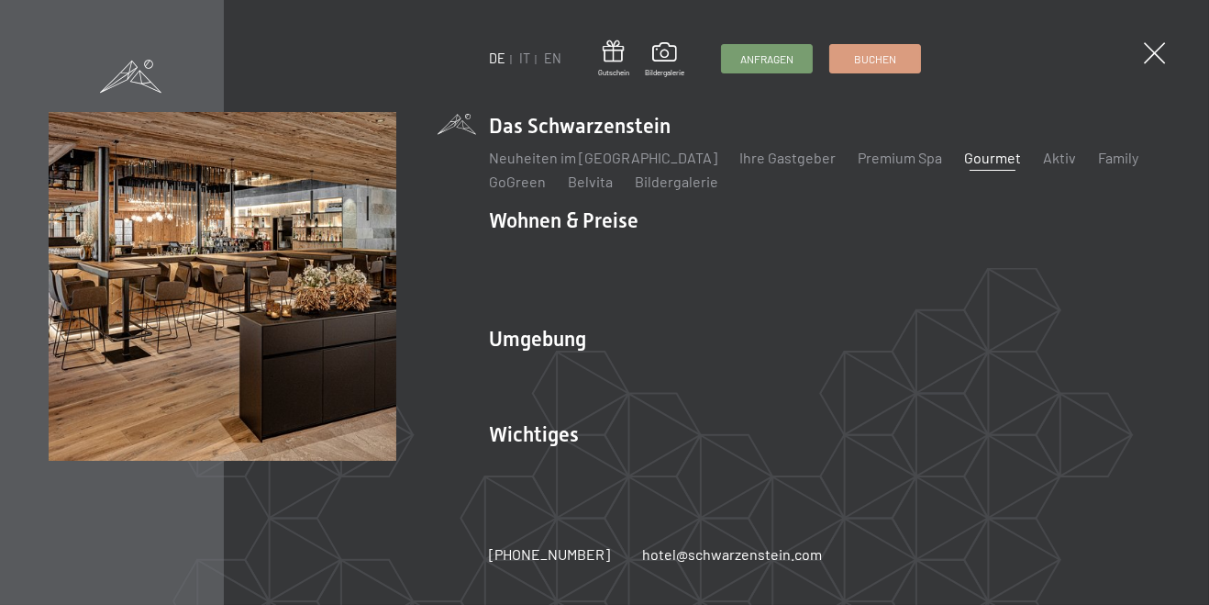
click at [964, 164] on link "Gourmet" at bounding box center [992, 157] width 57 height 17
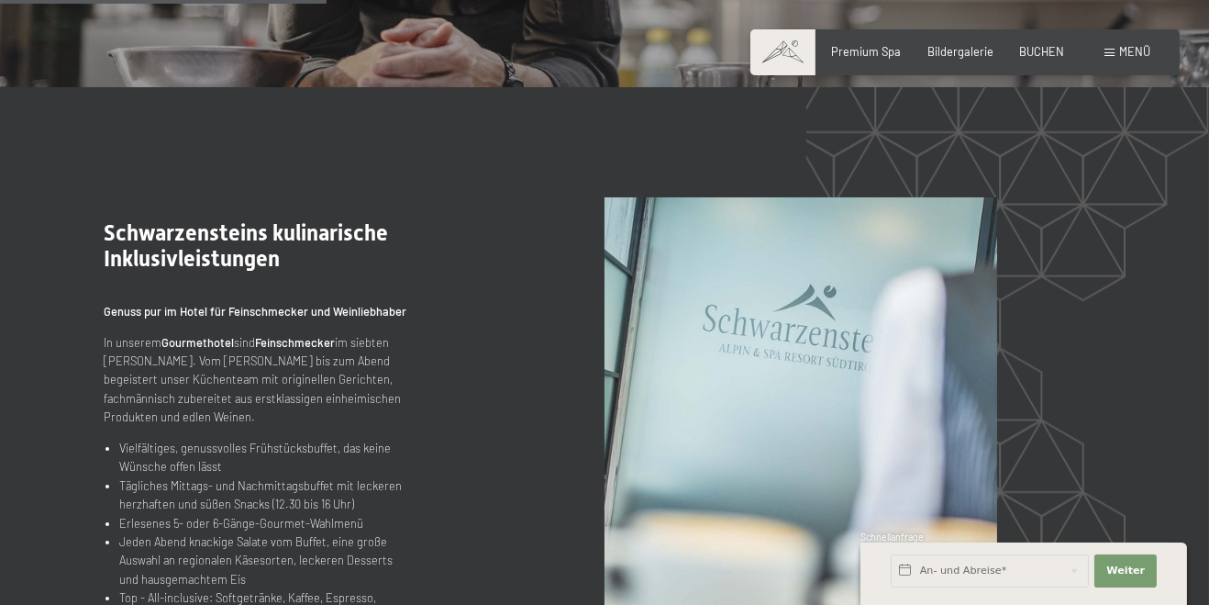
scroll to position [1449, 0]
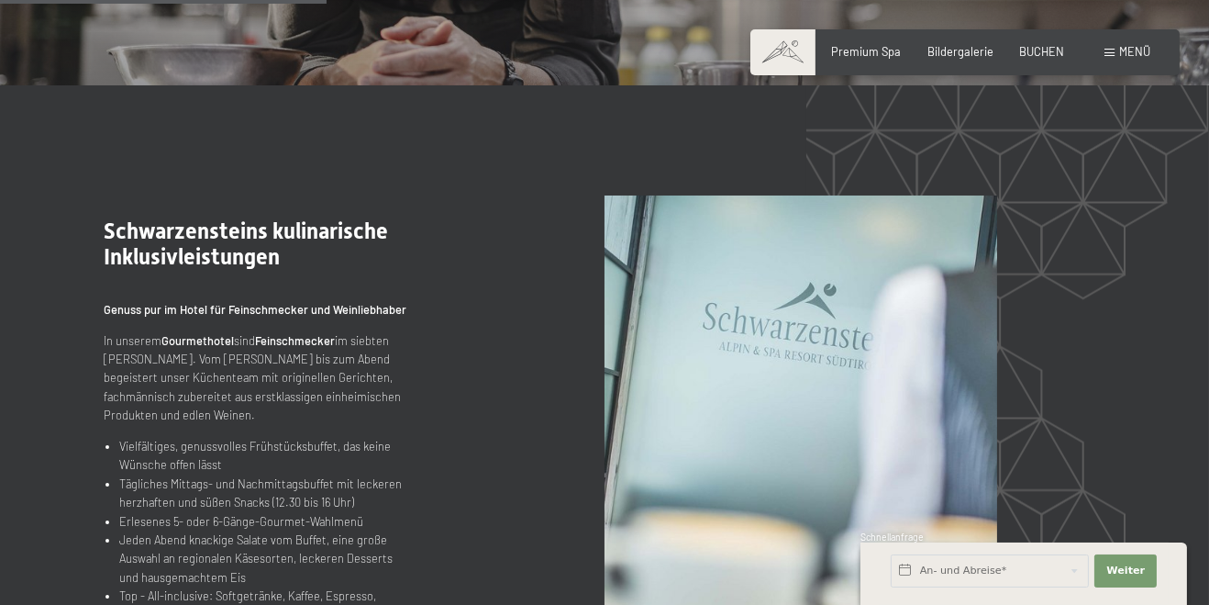
click at [198, 348] on strong "Gourmethotel" at bounding box center [198, 340] width 72 height 15
click at [284, 348] on strong "Feinschmecker" at bounding box center [295, 340] width 80 height 15
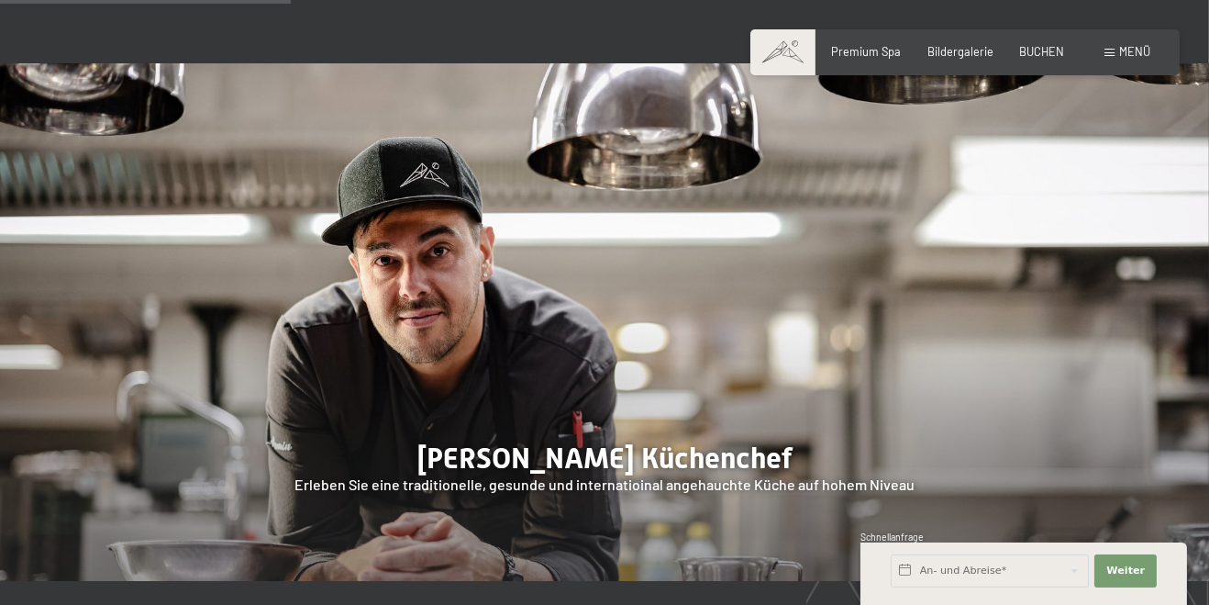
scroll to position [0, 0]
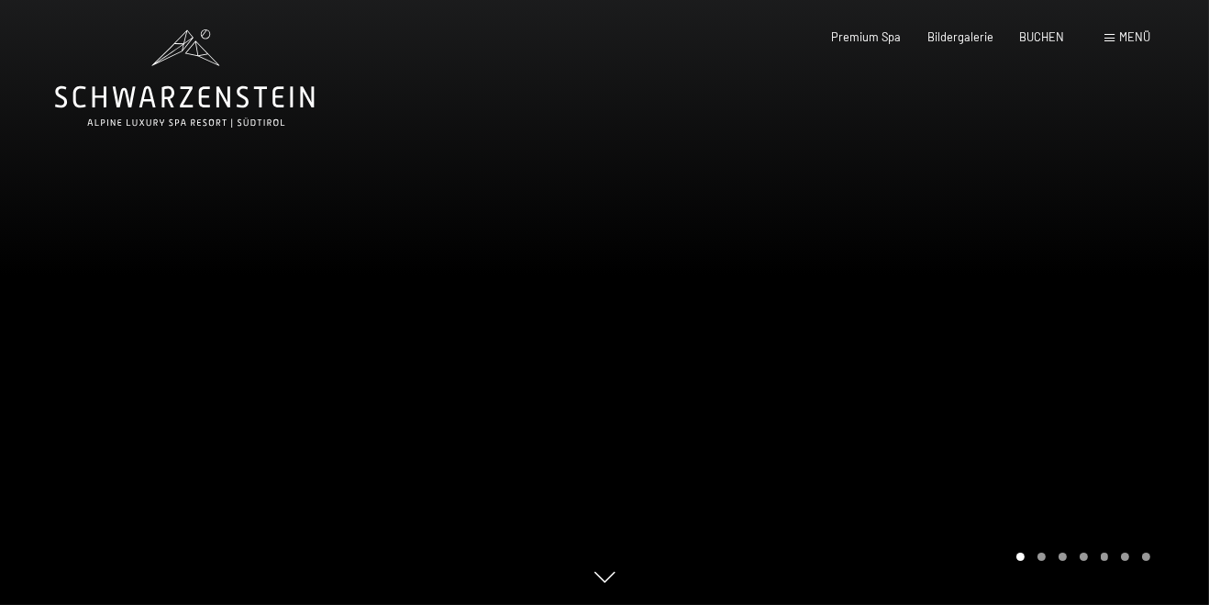
click at [1137, 34] on span "Menü" at bounding box center [1135, 36] width 31 height 15
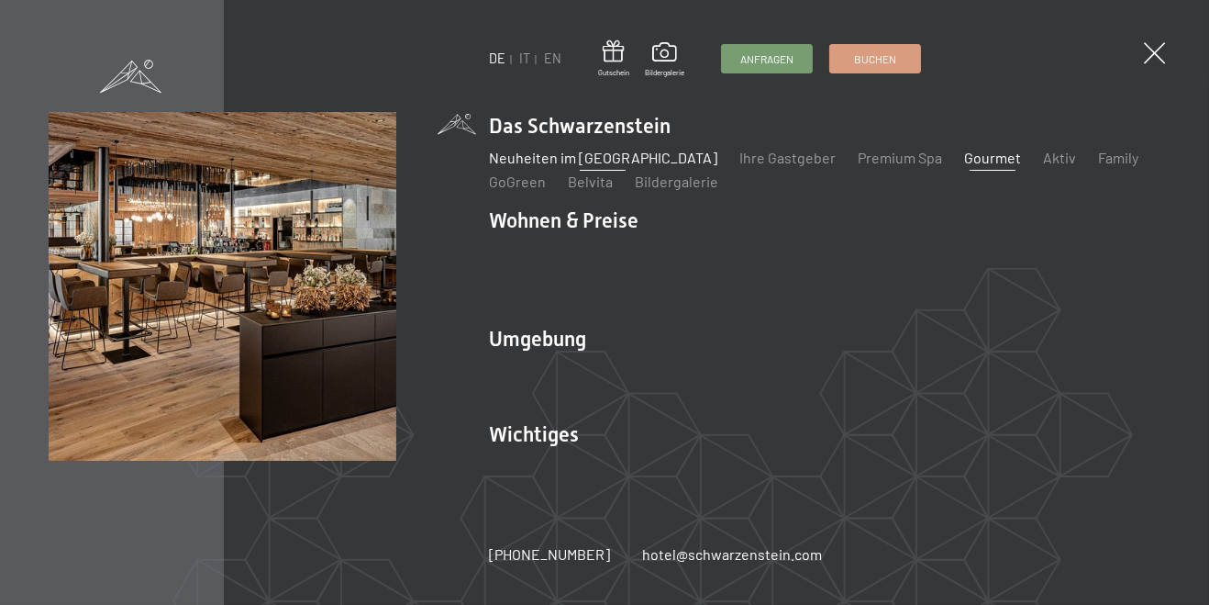
click at [561, 166] on link "Neuheiten im [GEOGRAPHIC_DATA]" at bounding box center [603, 157] width 229 height 17
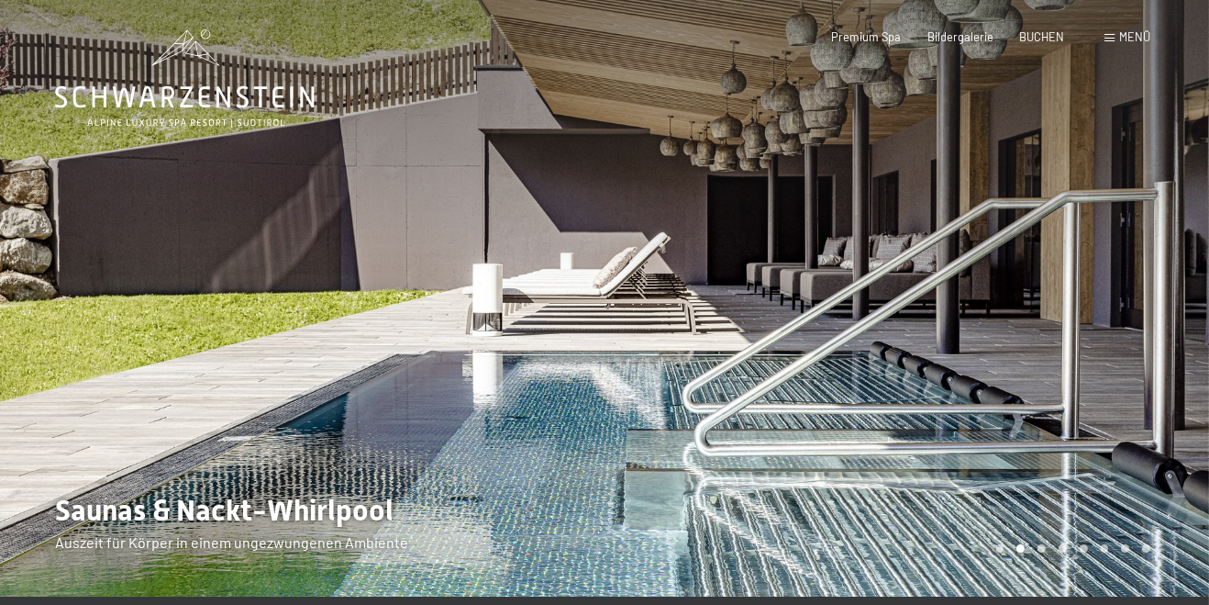
click at [1123, 35] on span "Menü" at bounding box center [1135, 36] width 31 height 15
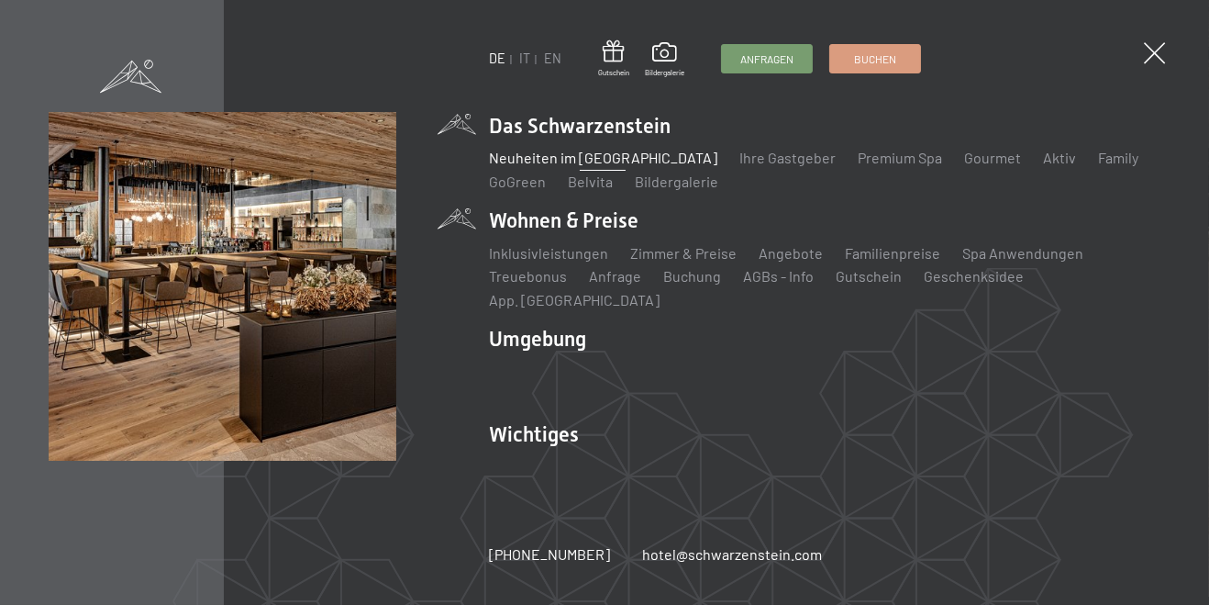
click at [608, 231] on li "Wohnen & Preise Inklusivleistungen Zimmer & Preise Liste Angebote Liste Familie…" at bounding box center [825, 258] width 672 height 104
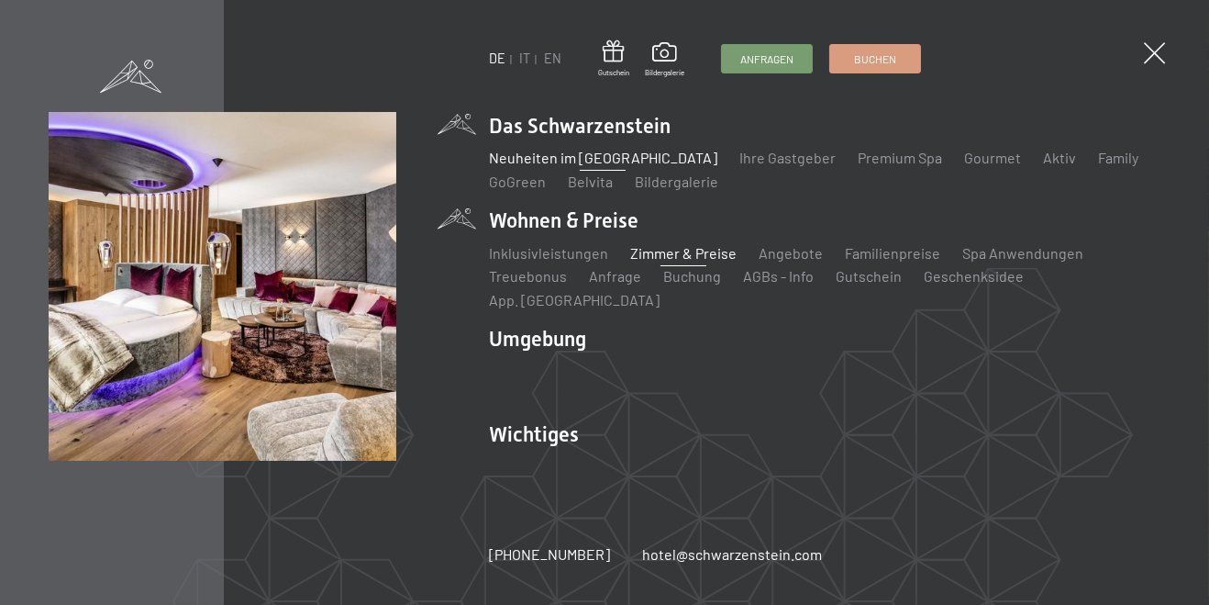
click at [696, 262] on link "Zimmer & Preise" at bounding box center [683, 252] width 106 height 17
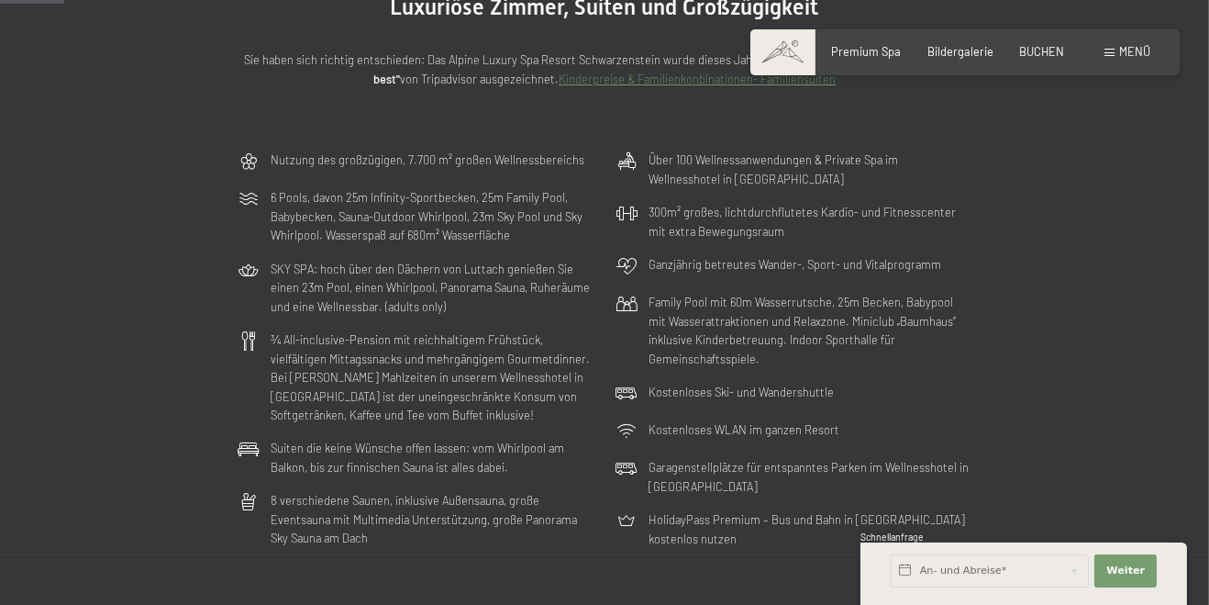
scroll to position [202, 0]
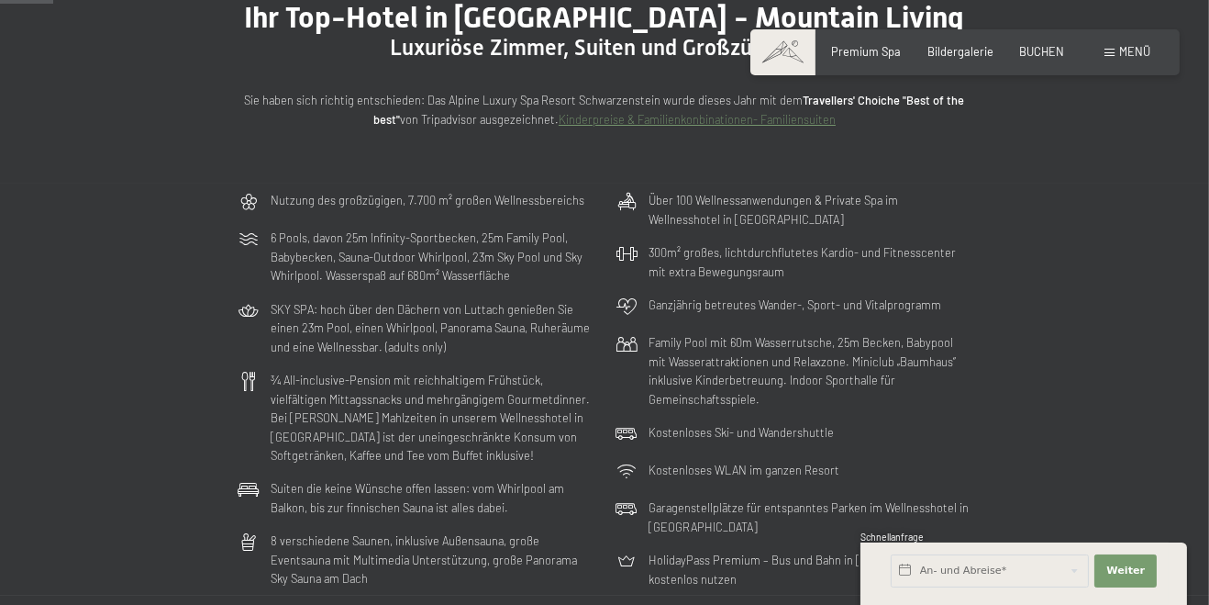
click at [759, 579] on p "HolidayPass Premium – Bus und Bahn in [GEOGRAPHIC_DATA] kostenlos nutzen" at bounding box center [810, 570] width 323 height 38
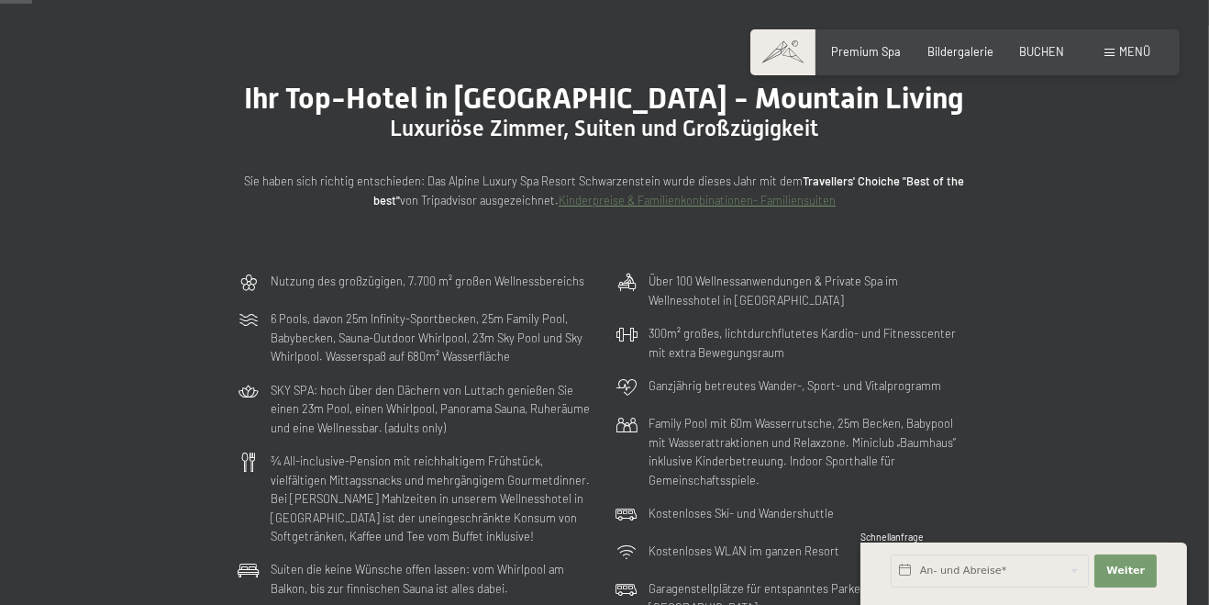
scroll to position [120, 0]
